Goal: Obtain resource: Download file/media

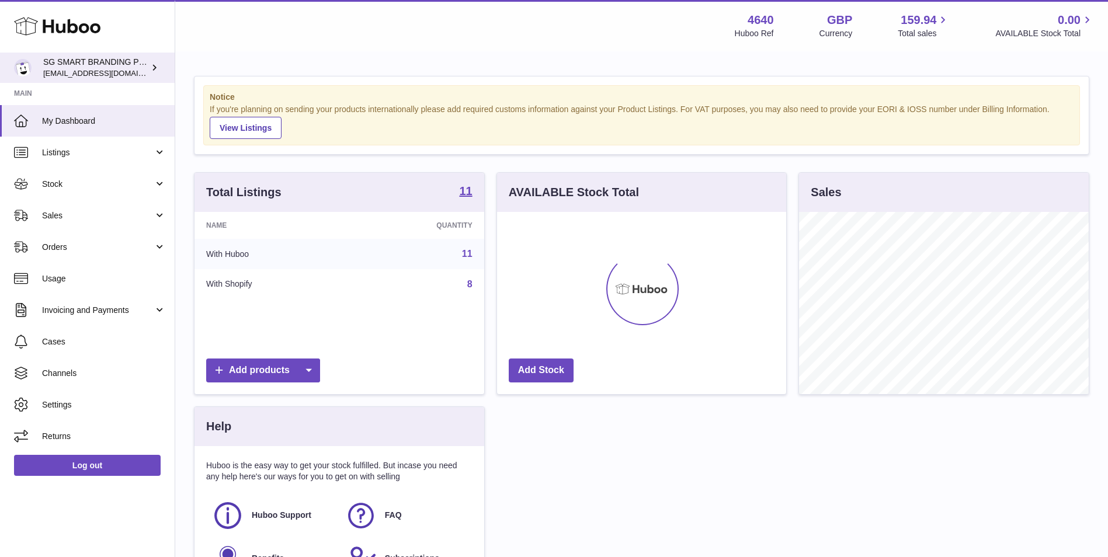
scroll to position [182, 289]
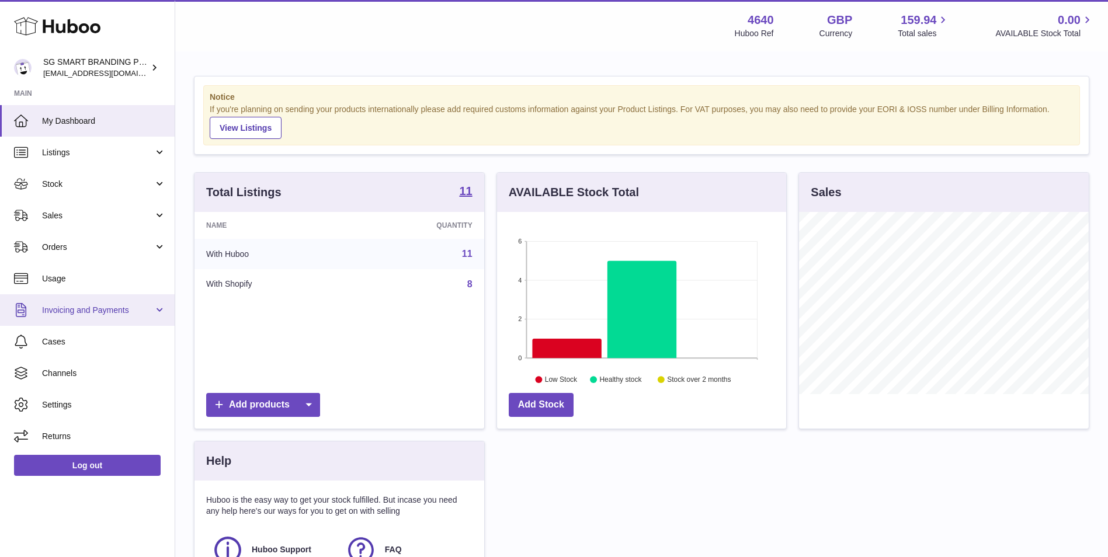
click at [109, 308] on span "Invoicing and Payments" at bounding box center [98, 310] width 112 height 11
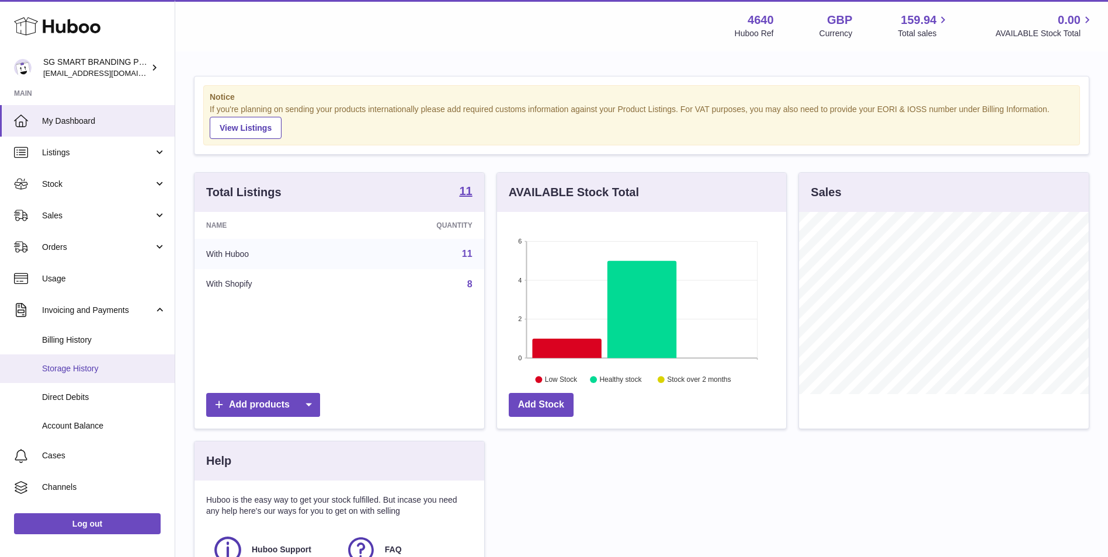
click at [100, 368] on span "Storage History" at bounding box center [104, 368] width 124 height 11
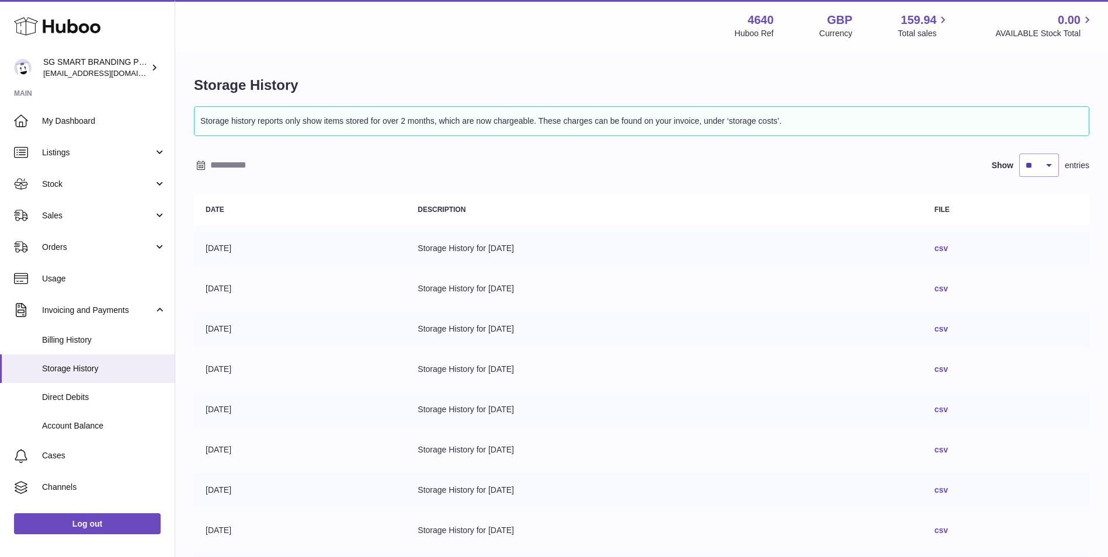
click at [948, 248] on link "csv" at bounding box center [941, 248] width 13 height 9
